Goal: Find specific page/section: Find specific page/section

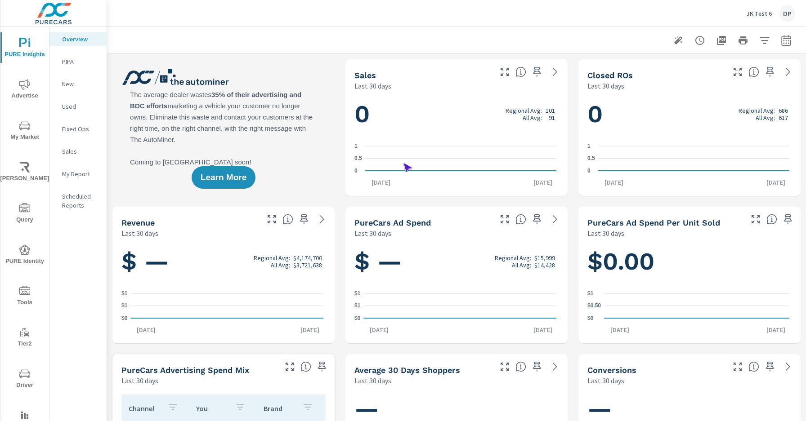
click at [23, 379] on span "Driver" at bounding box center [24, 380] width 43 height 22
